Goal: Information Seeking & Learning: Learn about a topic

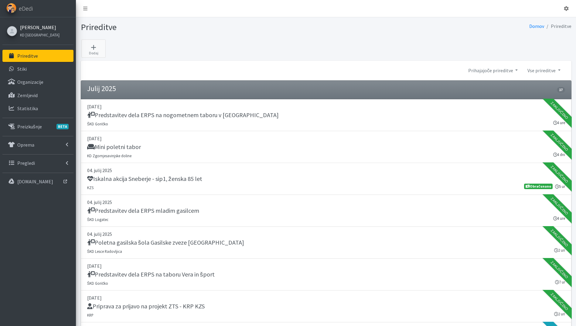
click at [33, 27] on link "[PERSON_NAME]" at bounding box center [40, 27] width 40 height 7
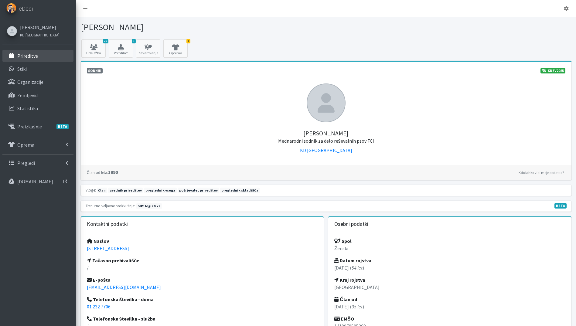
click at [35, 56] on p "Prireditve" at bounding box center [27, 56] width 21 height 6
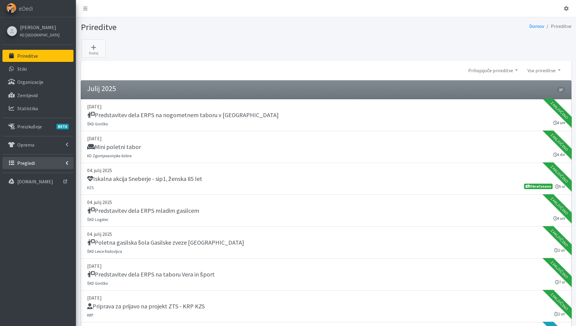
click at [34, 167] on link "Pregledi" at bounding box center [37, 163] width 71 height 12
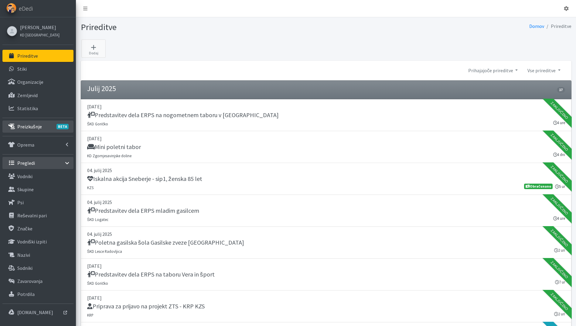
click at [38, 124] on p "Preizkušnje BETA" at bounding box center [29, 127] width 25 height 6
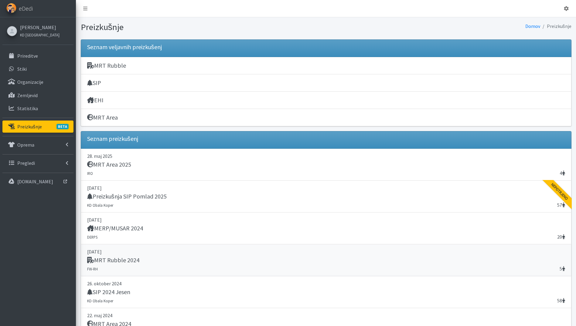
click at [156, 256] on link "13. november 2024 MRT Rubble 2024 5 FW-RH" at bounding box center [326, 261] width 491 height 32
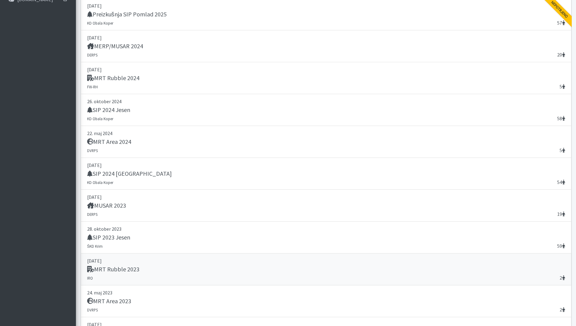
click at [174, 270] on div "MRT Rubble 2023" at bounding box center [326, 270] width 478 height 9
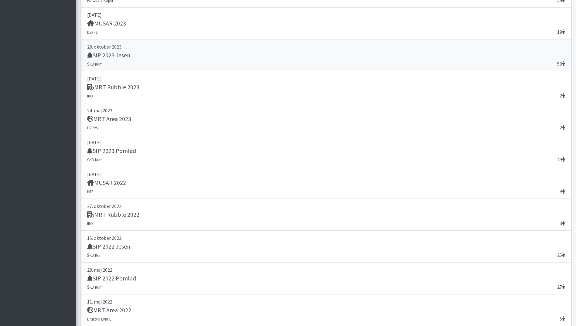
scroll to position [419, 0]
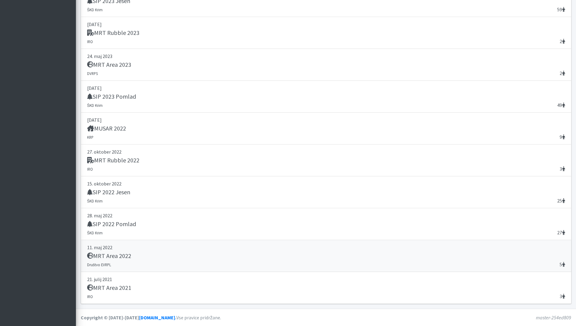
click at [184, 258] on div "MRT Area 2022" at bounding box center [326, 257] width 478 height 9
click at [147, 170] on link "27. oktober 2022 MRT Rubble 2022 3 IRO" at bounding box center [326, 161] width 491 height 32
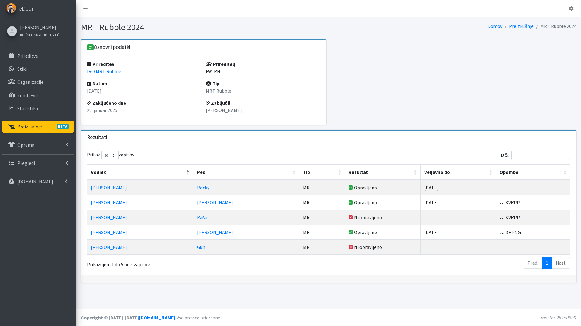
select select "50"
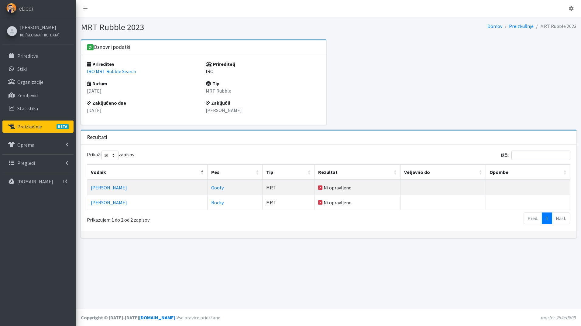
select select "50"
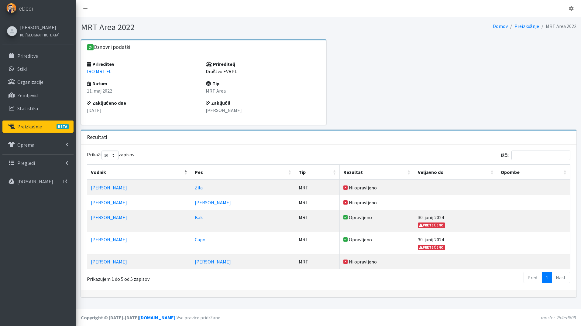
select select "50"
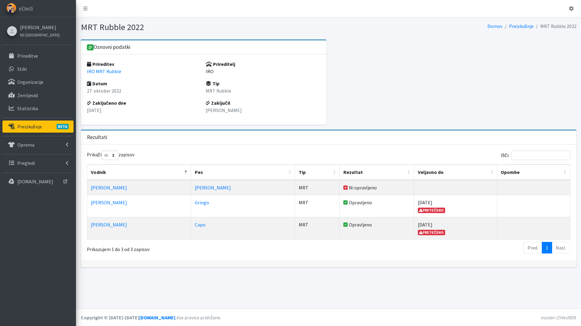
select select "50"
click at [118, 205] on link "Tomaž Dražumerič" at bounding box center [109, 203] width 36 height 6
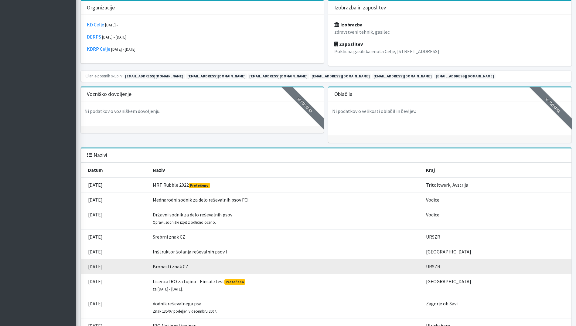
scroll to position [547, 0]
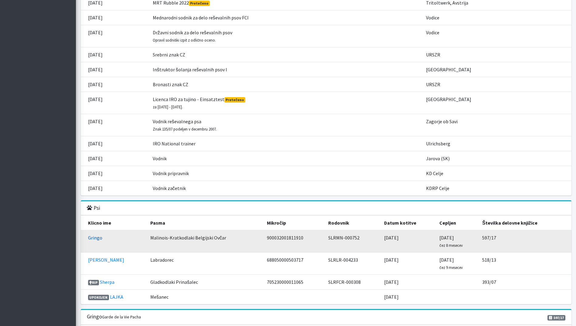
click at [92, 238] on link "Gringo" at bounding box center [95, 238] width 14 height 6
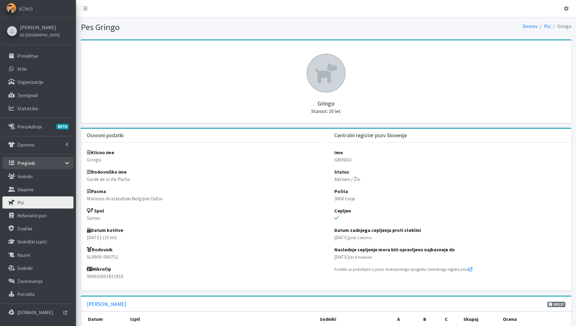
scroll to position [182, 0]
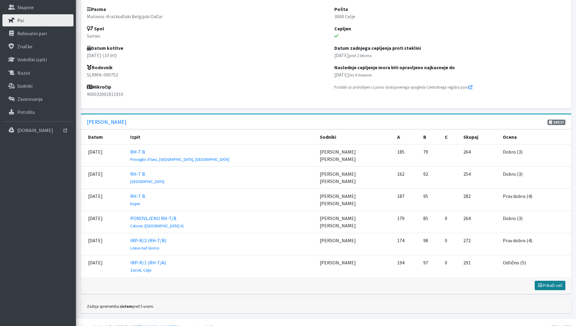
click at [546, 285] on span "Prikaži več" at bounding box center [550, 285] width 25 height 5
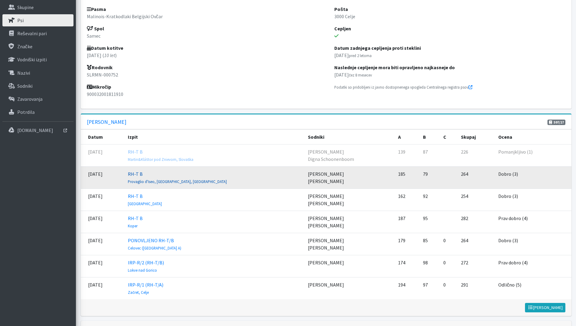
click at [153, 173] on link "RH-T B Provaglio d'Iseo, Brescia, Italy" at bounding box center [177, 177] width 99 height 13
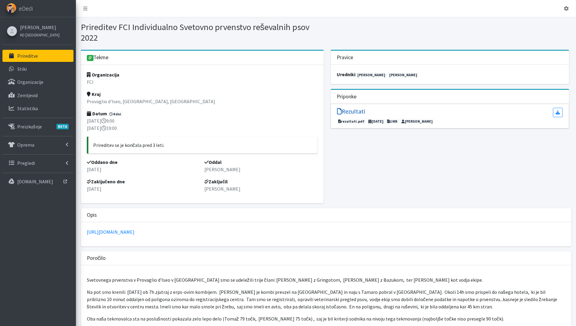
click at [358, 111] on h5 "Rezultati" at bounding box center [351, 111] width 28 height 7
click at [32, 54] on p "Prireditve" at bounding box center [27, 56] width 21 height 6
